Goal: Transaction & Acquisition: Purchase product/service

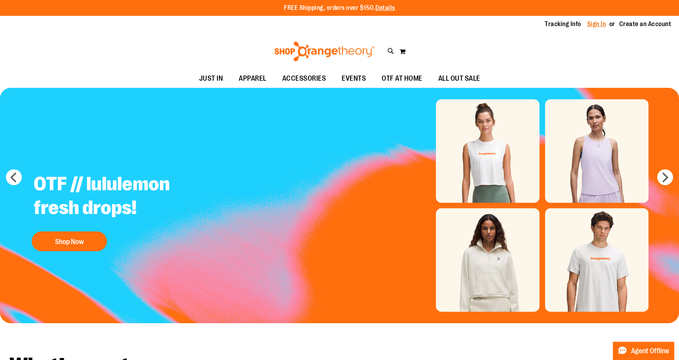
click at [598, 26] on link "Sign In" at bounding box center [596, 24] width 19 height 9
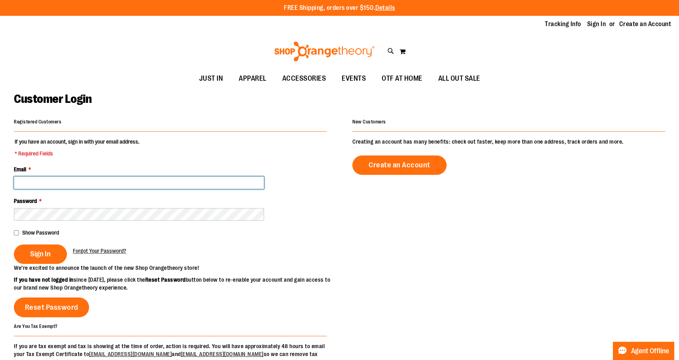
click at [88, 186] on input "Email *" at bounding box center [139, 182] width 250 height 13
type input "**********"
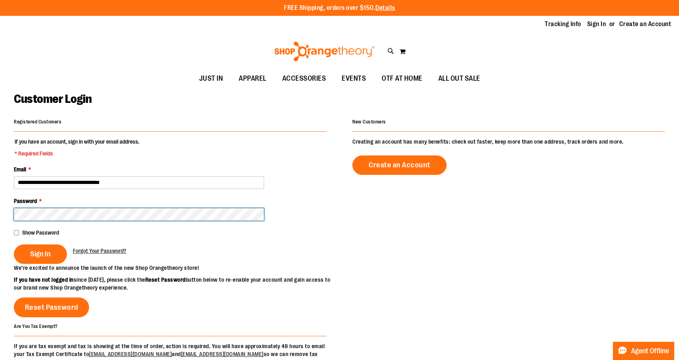
click at [14, 245] on button "Sign In" at bounding box center [40, 254] width 53 height 19
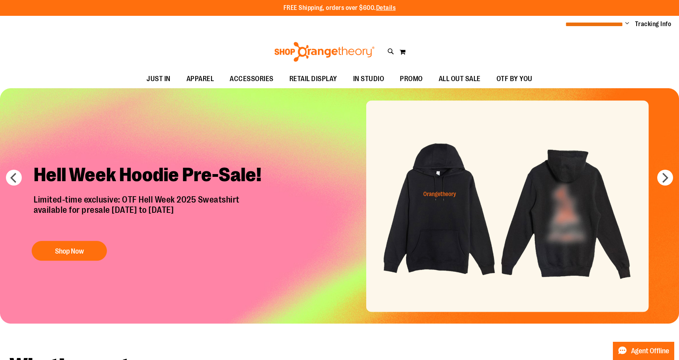
click at [622, 24] on span "**********" at bounding box center [594, 24] width 58 height 6
click at [625, 22] on span "Change" at bounding box center [627, 24] width 4 height 8
click at [593, 37] on link "My Account" at bounding box center [598, 38] width 69 height 15
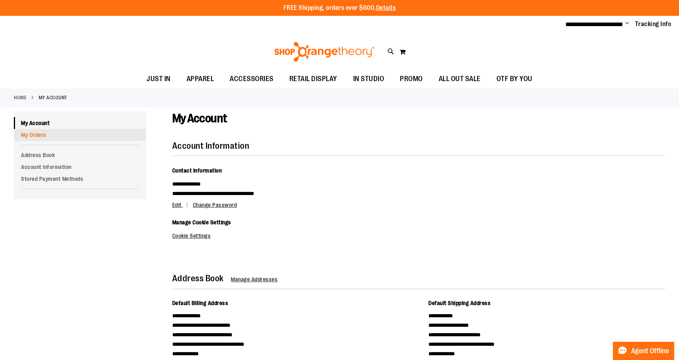
click at [79, 138] on link "My Orders" at bounding box center [80, 135] width 132 height 12
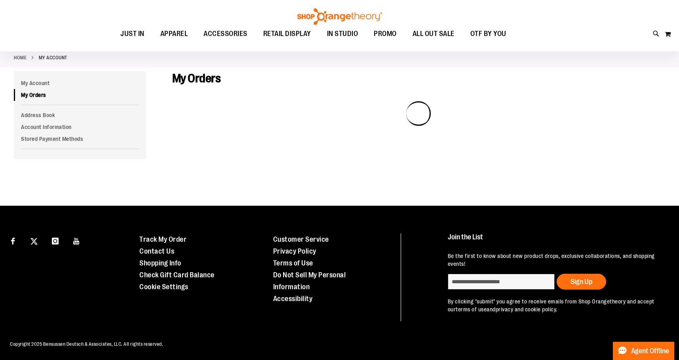
scroll to position [40, 0]
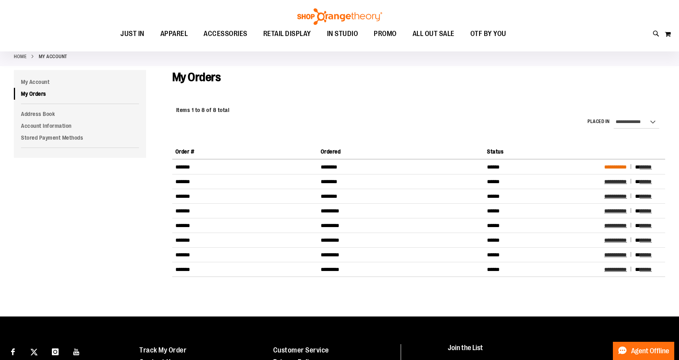
click at [615, 166] on span "**********" at bounding box center [615, 167] width 23 height 6
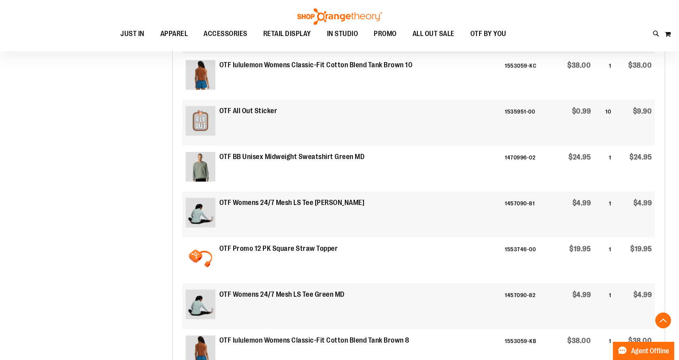
scroll to position [554, 0]
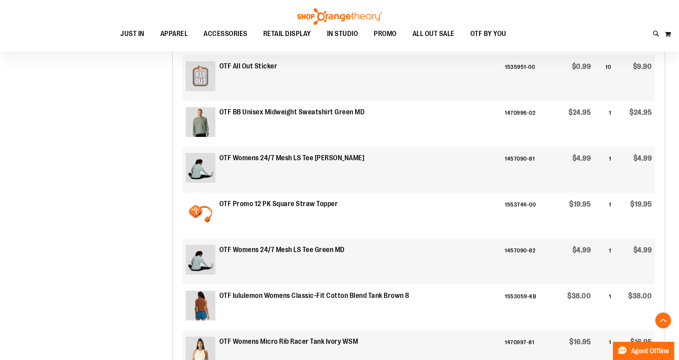
click at [290, 114] on strong "OTF BB Unisex Midweight Sweatshirt Green MD" at bounding box center [292, 112] width 146 height 10
click at [208, 123] on img at bounding box center [201, 122] width 30 height 30
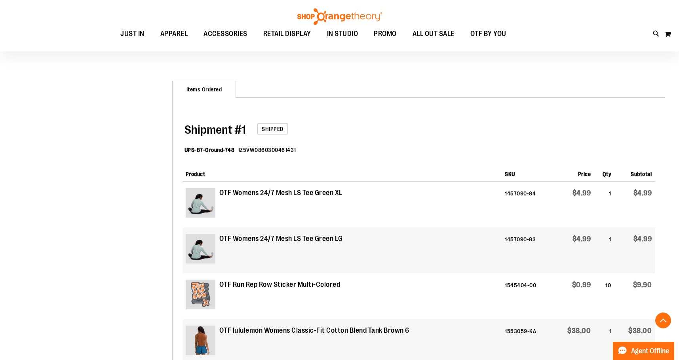
scroll to position [514, 0]
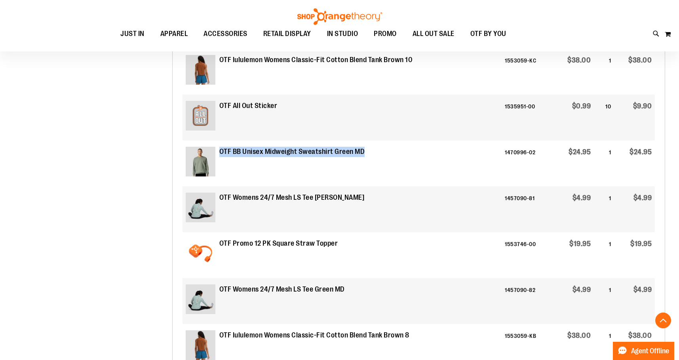
drag, startPoint x: 220, startPoint y: 151, endPoint x: 372, endPoint y: 143, distance: 151.8
click at [372, 143] on td "OTF BB Unisex Midweight Sweatshirt Green MD" at bounding box center [341, 163] width 319 height 46
copy strong "OTF BB Unisex Midweight Sweatshirt Green MD"
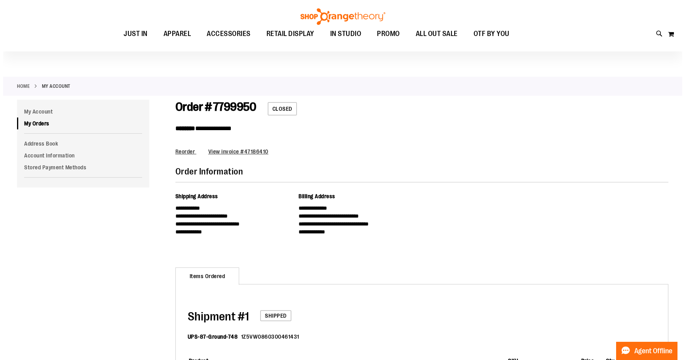
scroll to position [0, 0]
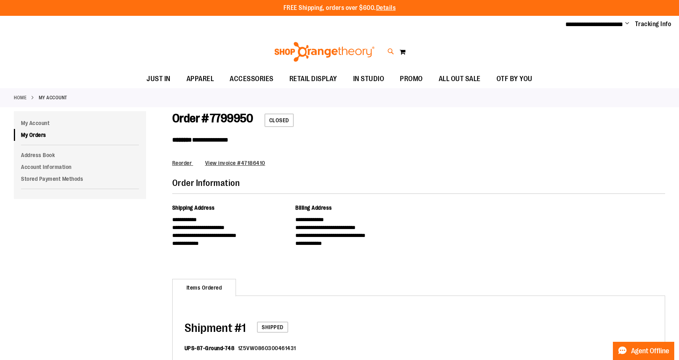
click at [393, 52] on icon at bounding box center [390, 51] width 7 height 9
paste input "**********"
click at [239, 40] on input "**********" at bounding box center [342, 45] width 543 height 26
click at [100, 90] on img at bounding box center [91, 99] width 32 height 32
type input "**********"
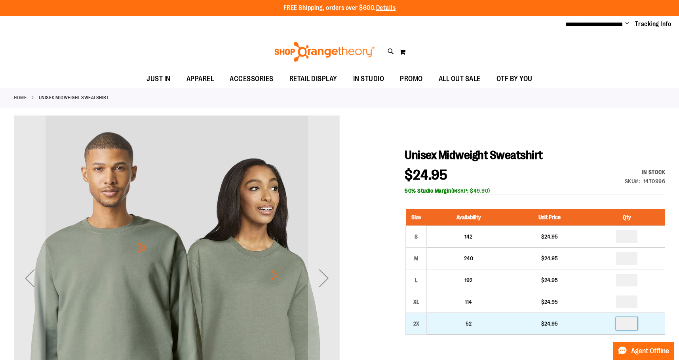
click at [630, 324] on input "number" at bounding box center [626, 323] width 21 height 13
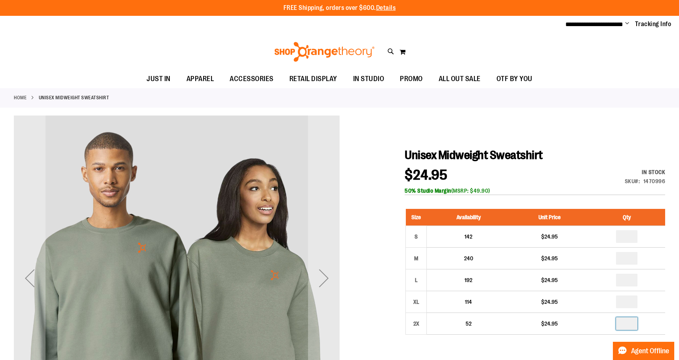
type input "*"
click at [610, 153] on h1 "Unisex Midweight Sweatshirt" at bounding box center [534, 155] width 260 height 14
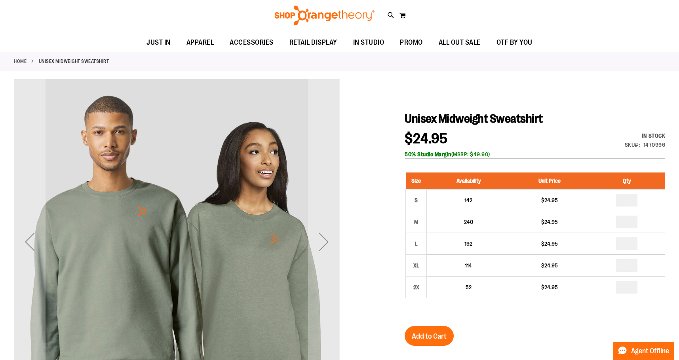
scroll to position [158, 0]
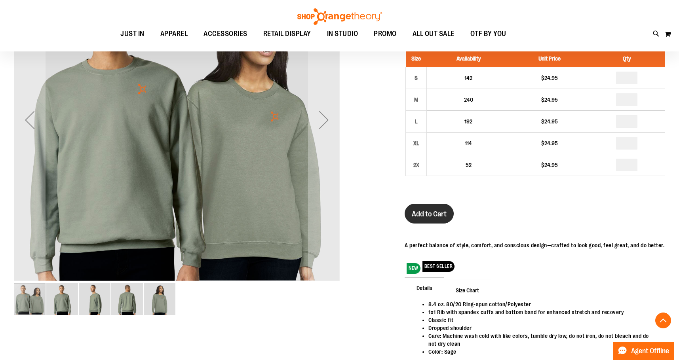
click at [438, 214] on span "Add to Cart" at bounding box center [429, 214] width 35 height 9
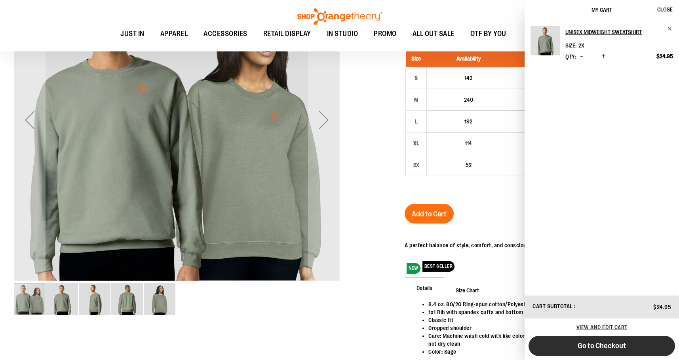
click at [561, 340] on button "Go to Checkout" at bounding box center [601, 346] width 146 height 20
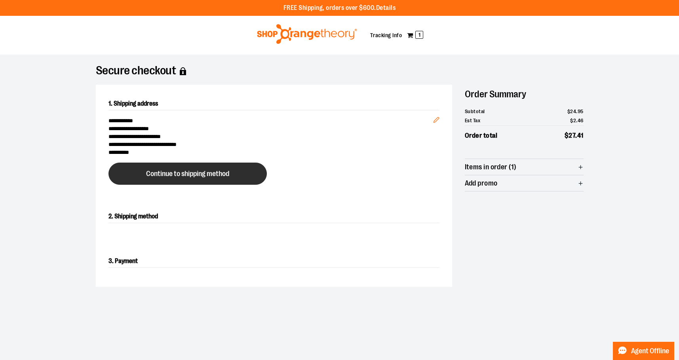
click at [209, 166] on button "Continue to shipping method" at bounding box center [187, 174] width 158 height 22
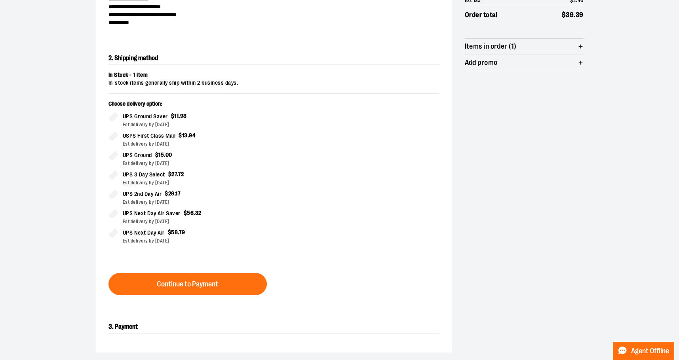
scroll to position [135, 0]
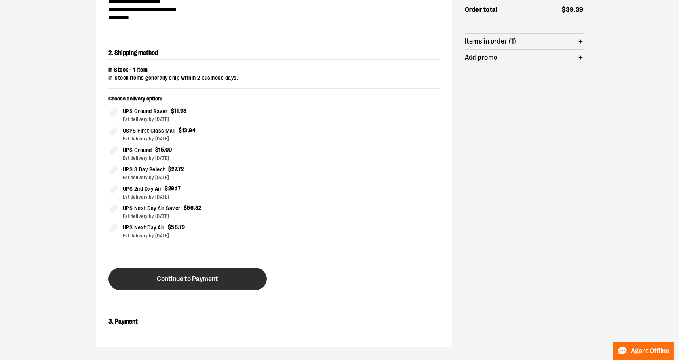
click at [194, 271] on button "Continue to Payment" at bounding box center [187, 279] width 158 height 22
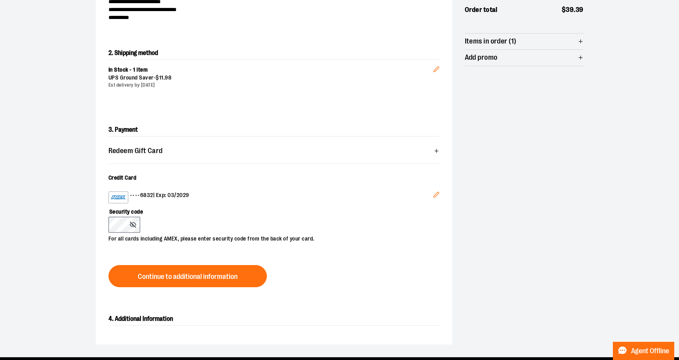
click at [319, 201] on div "•••• 6832 | Exp: 03/2029" at bounding box center [270, 198] width 324 height 12
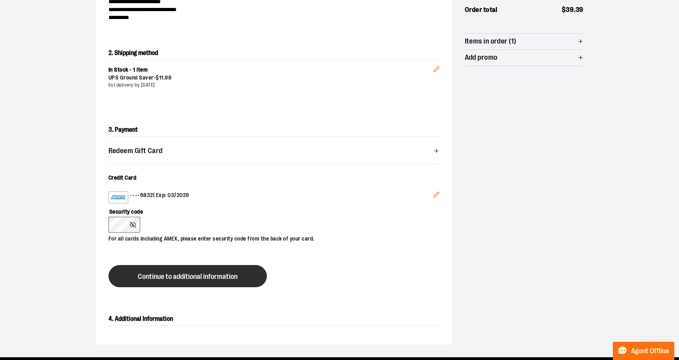
click at [229, 282] on button "Continue to additional information" at bounding box center [187, 276] width 158 height 22
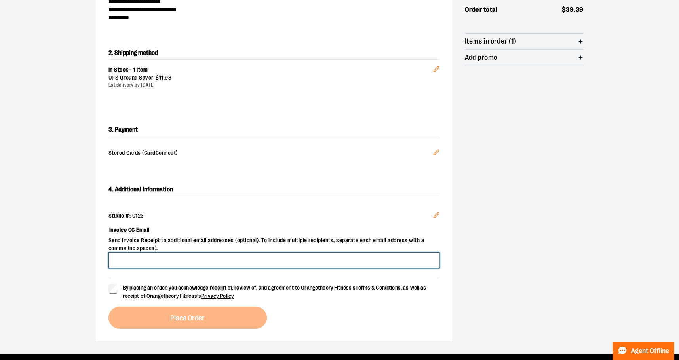
click at [176, 260] on input "Invoice CC Email" at bounding box center [273, 260] width 331 height 16
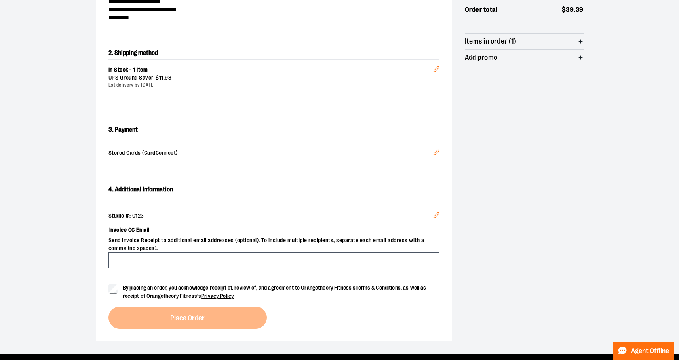
click at [342, 176] on div "4. Additional Information Studio #: 0123 Edit Invoice CC Email Send invoice Rec…" at bounding box center [274, 256] width 356 height 171
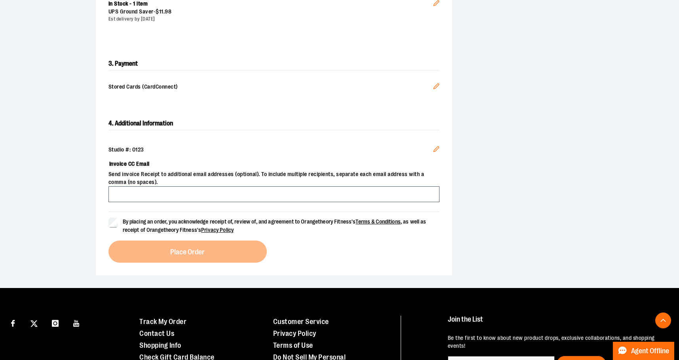
scroll to position [214, 0]
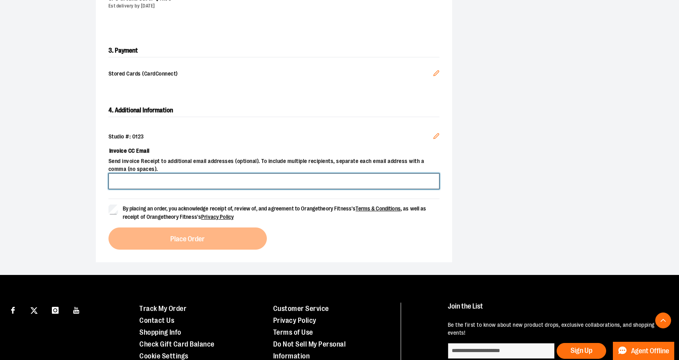
click at [173, 184] on input "Invoice CC Email" at bounding box center [273, 181] width 331 height 16
type input "**********"
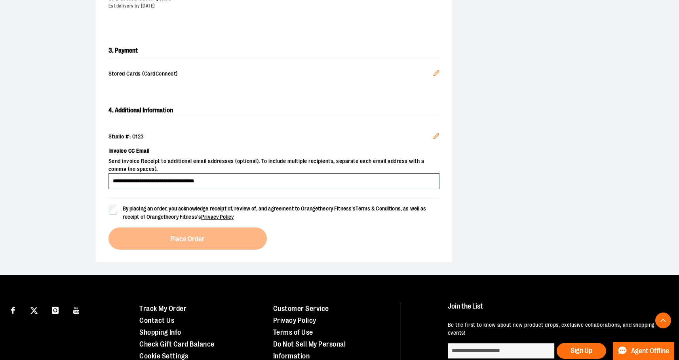
drag, startPoint x: 76, startPoint y: 203, endPoint x: 84, endPoint y: 211, distance: 11.2
click at [76, 204] on div "**********" at bounding box center [340, 58] width 570 height 435
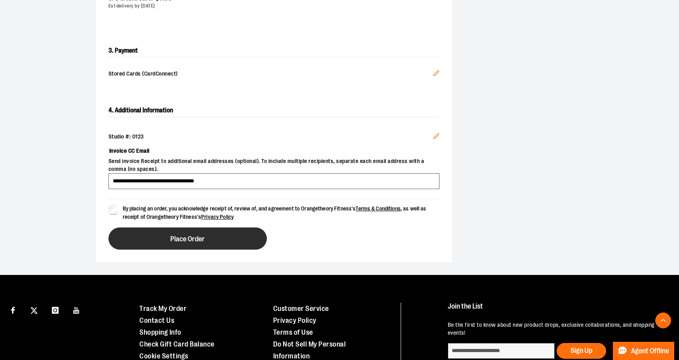
click at [224, 246] on button "Place Order" at bounding box center [187, 239] width 158 height 22
